Goal: Task Accomplishment & Management: Manage account settings

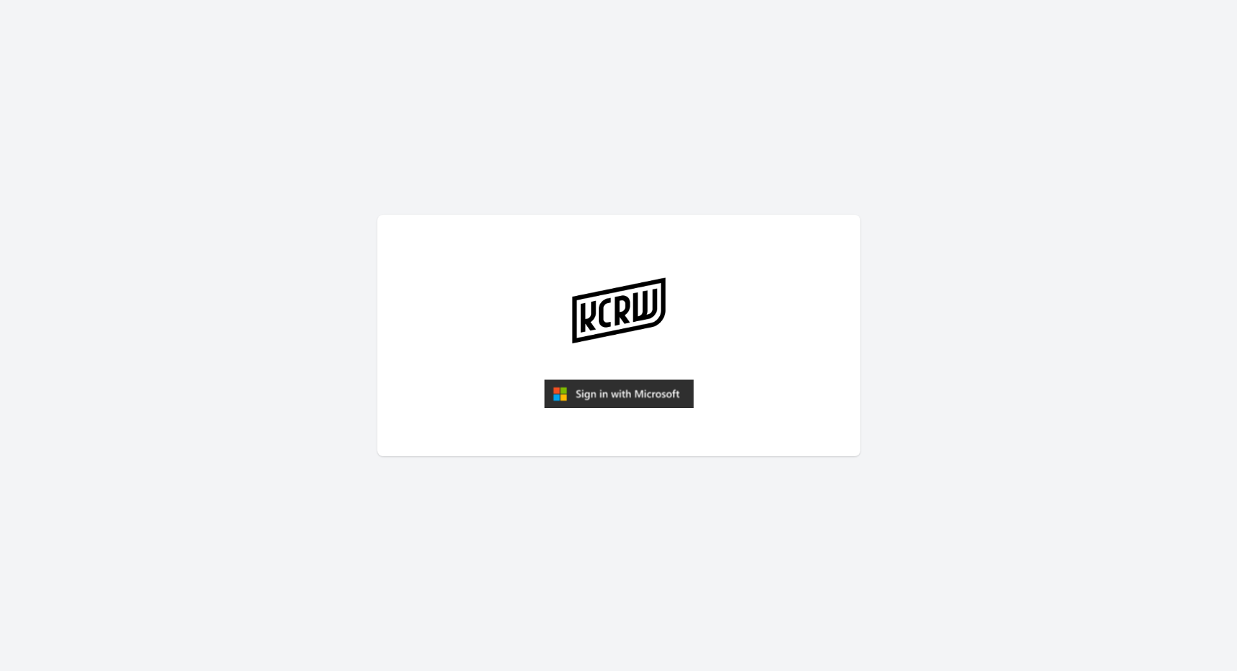
click at [625, 394] on img "submit" at bounding box center [618, 393] width 149 height 29
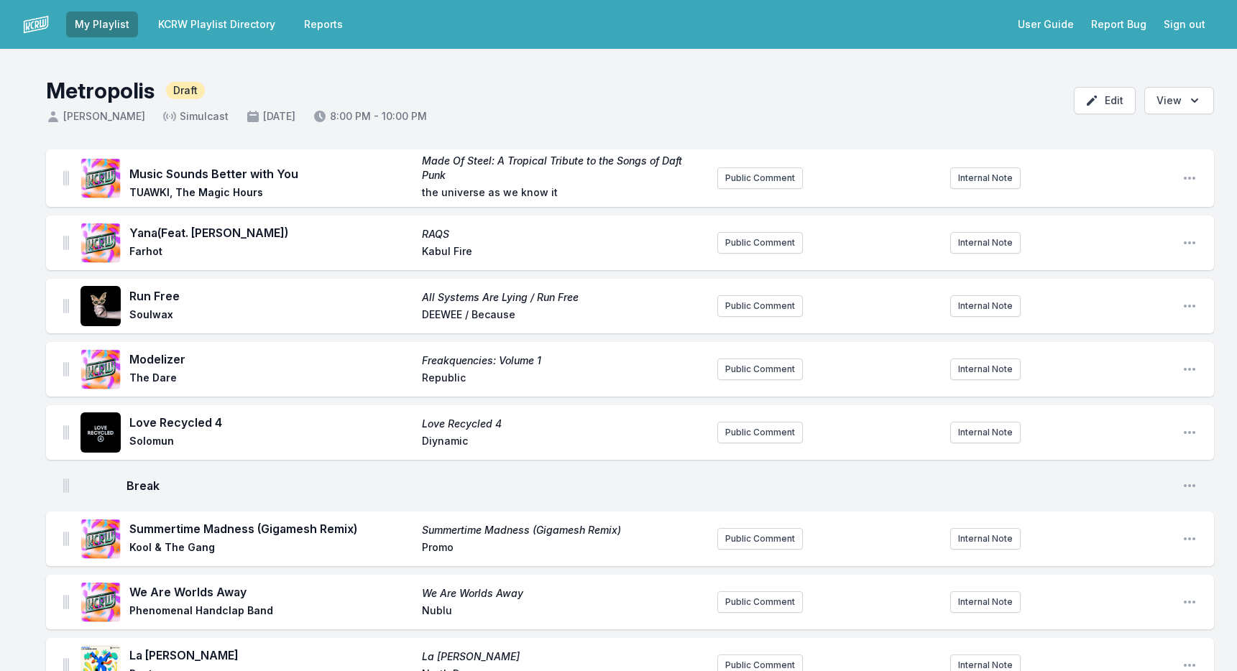
click at [1184, 22] on button "Sign out" at bounding box center [1184, 24] width 59 height 26
